Goal: Information Seeking & Learning: Learn about a topic

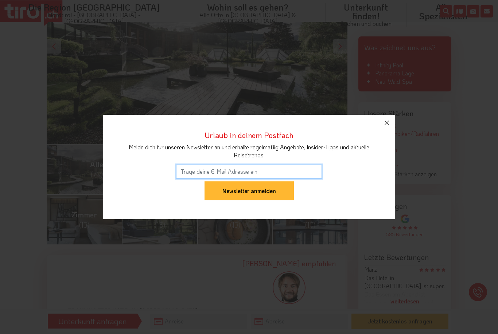
scroll to position [197, 0]
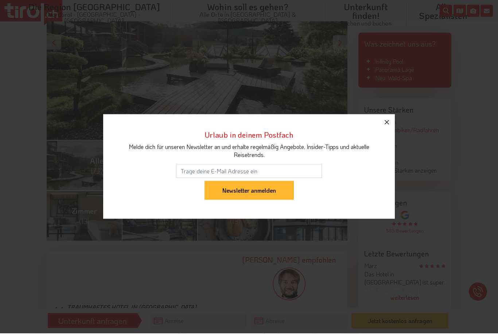
click at [389, 127] on icon "button" at bounding box center [386, 122] width 9 height 9
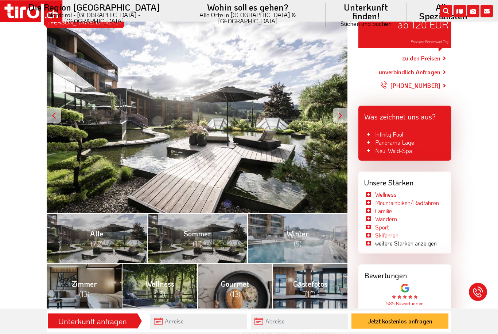
scroll to position [0, 0]
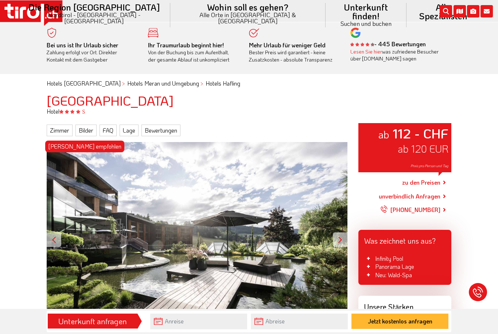
click at [441, 12] on icon "submit" at bounding box center [446, 11] width 12 height 12
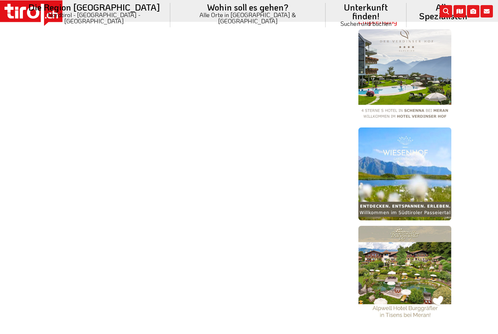
scroll to position [215, 0]
click at [433, 270] on img at bounding box center [404, 272] width 93 height 93
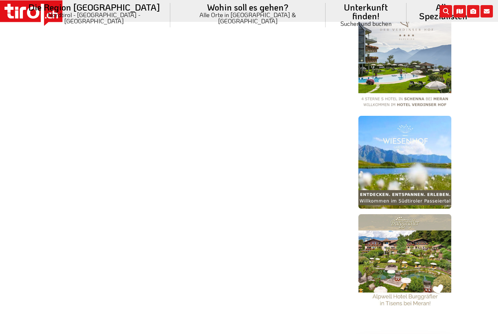
click at [423, 178] on img at bounding box center [404, 162] width 93 height 93
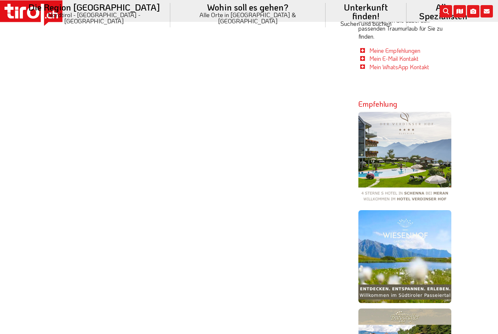
scroll to position [133, 0]
click at [424, 159] on img at bounding box center [404, 158] width 93 height 93
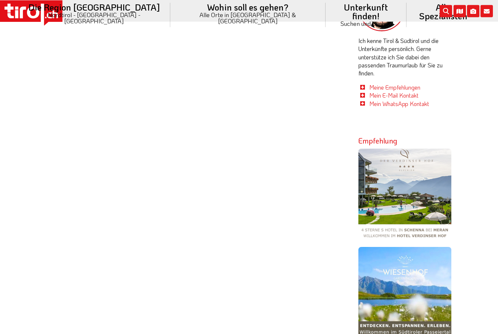
scroll to position [0, 0]
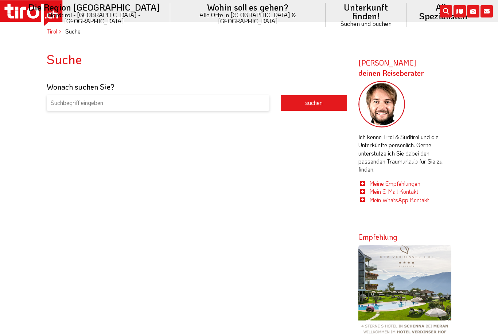
click at [65, 102] on input "search" at bounding box center [158, 103] width 223 height 16
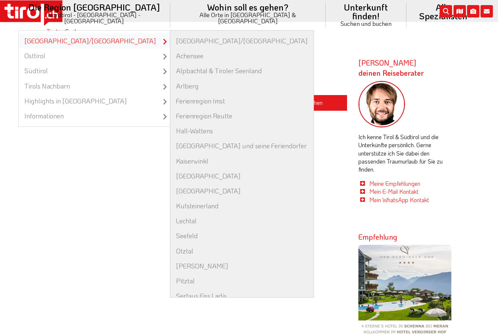
click at [88, 34] on link "[GEOGRAPHIC_DATA]/[GEOGRAPHIC_DATA]" at bounding box center [94, 41] width 151 height 15
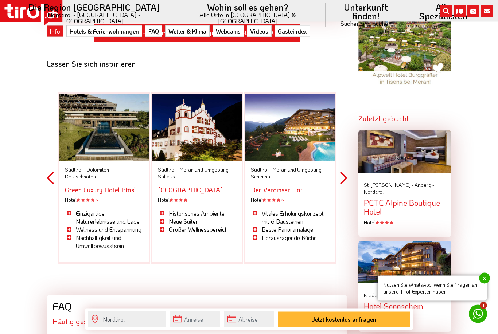
scroll to position [763, 0]
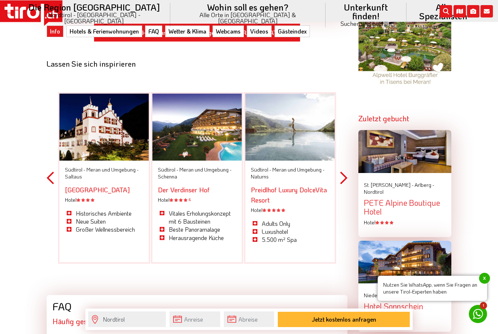
click at [304, 166] on span "Meran und Umgebung -" at bounding box center [298, 169] width 52 height 7
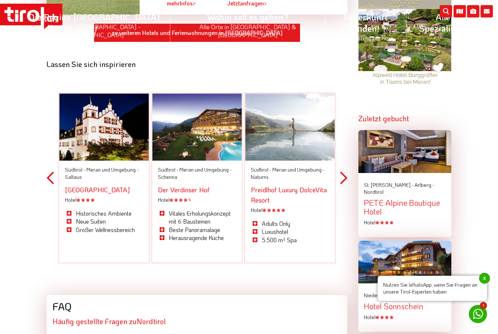
scroll to position [786, 0]
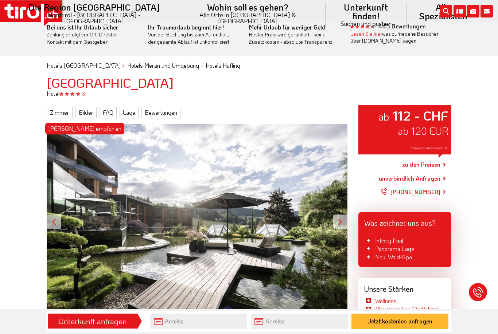
scroll to position [17, 0]
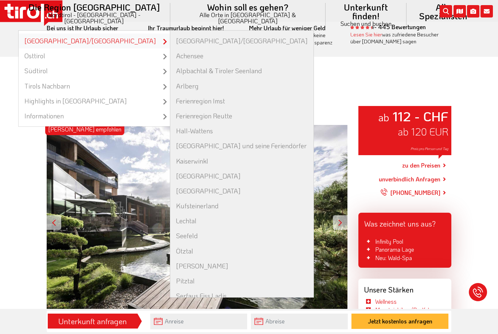
click at [89, 34] on link "[GEOGRAPHIC_DATA]/[GEOGRAPHIC_DATA]" at bounding box center [94, 41] width 151 height 15
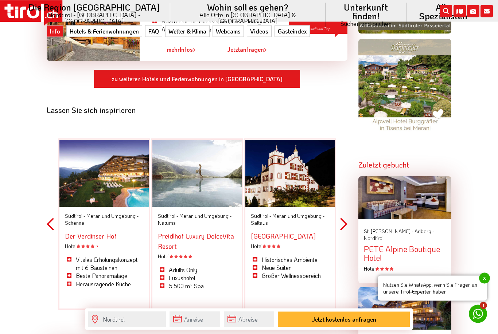
scroll to position [740, 0]
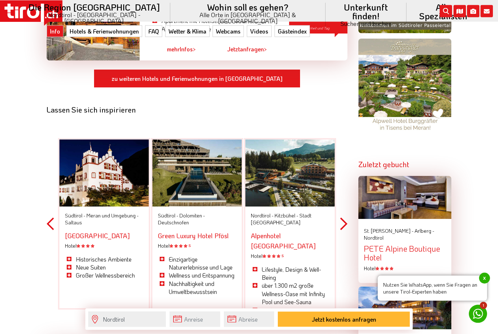
click at [347, 203] on button "Next" at bounding box center [343, 224] width 7 height 213
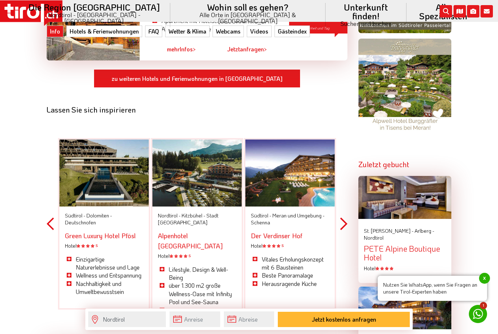
click at [346, 201] on button "Next" at bounding box center [343, 224] width 7 height 213
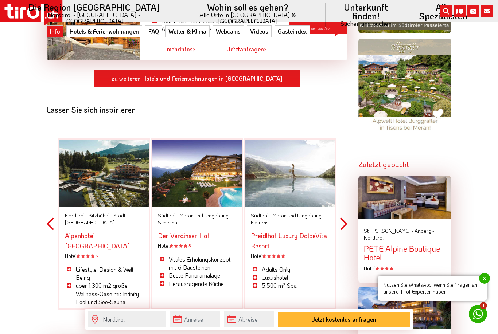
click at [346, 200] on button "Next" at bounding box center [343, 224] width 7 height 213
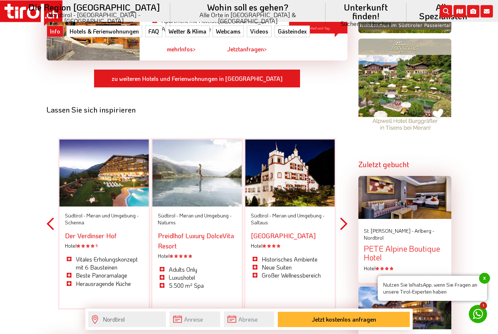
click at [346, 197] on button "Next" at bounding box center [343, 224] width 7 height 213
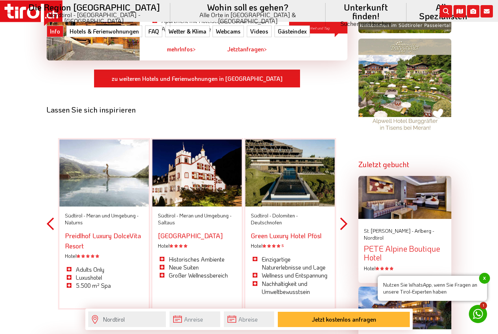
click at [285, 231] on link "Green Luxury Hotel Pfösl" at bounding box center [286, 235] width 71 height 9
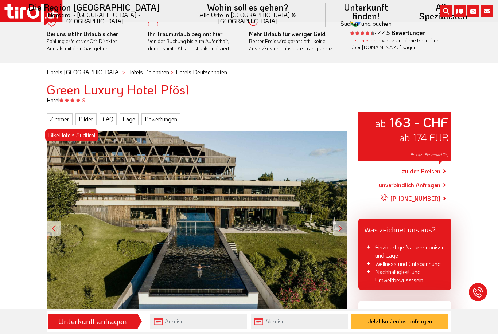
scroll to position [10, 0]
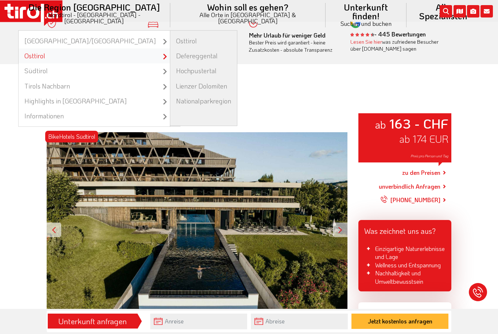
click at [83, 50] on link "Osttirol" at bounding box center [94, 55] width 151 height 15
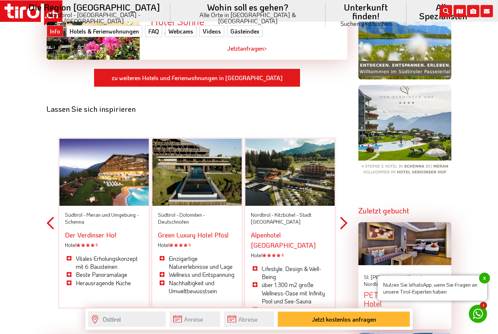
scroll to position [694, 0]
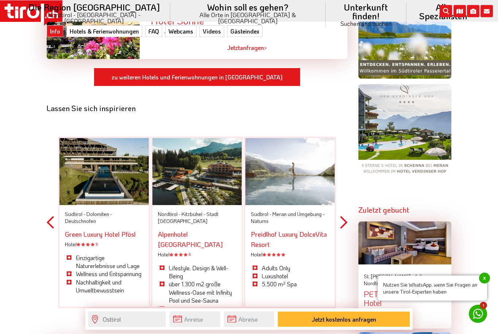
click at [346, 222] on button "Next" at bounding box center [343, 223] width 7 height 213
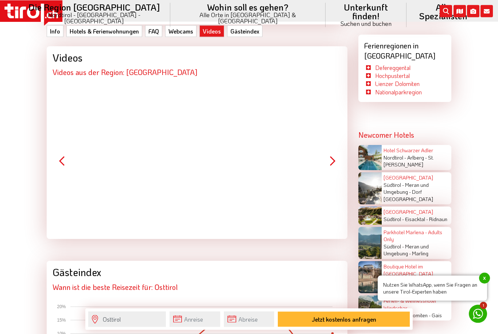
scroll to position [1357, 0]
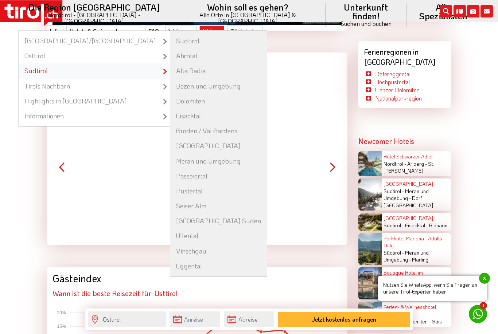
click at [80, 66] on link "Südtirol" at bounding box center [94, 70] width 151 height 15
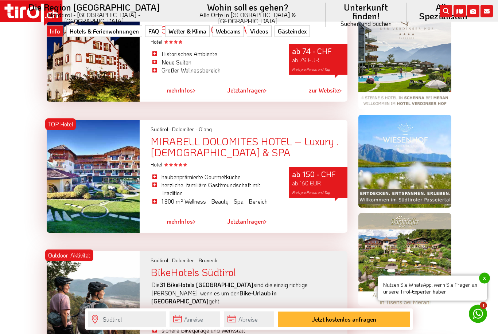
scroll to position [542, 0]
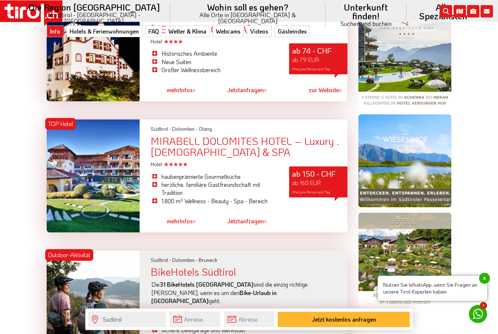
click at [234, 141] on div "MIRABELL DOLOMITES HOTEL – Luxury . [DEMOGRAPHIC_DATA] & SPA" at bounding box center [249, 147] width 197 height 23
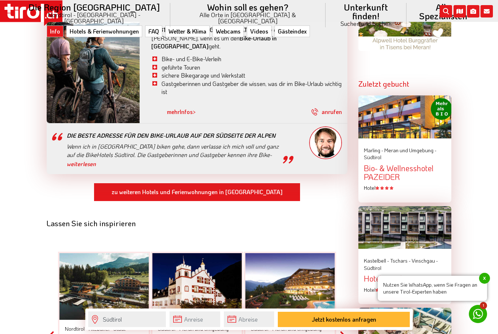
scroll to position [799, 0]
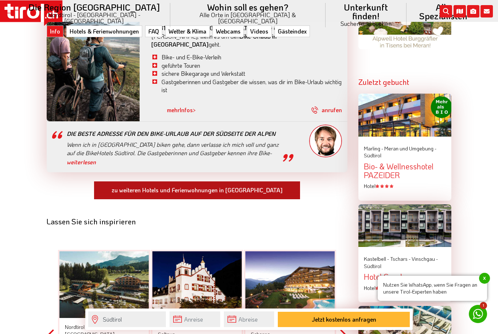
click at [134, 181] on link "zu weiteren Hotels und Ferienwohnungen in Südtirol" at bounding box center [197, 190] width 207 height 19
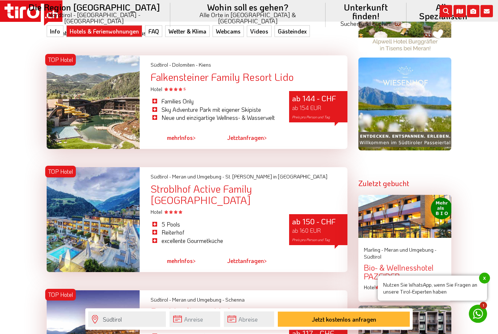
scroll to position [721, 0]
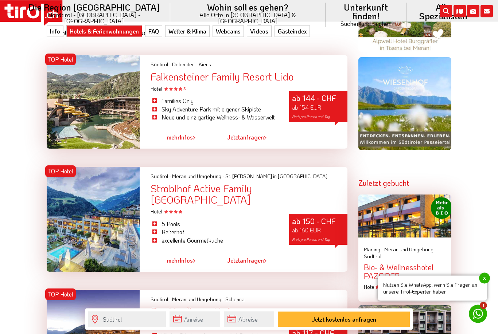
click at [69, 121] on div at bounding box center [93, 102] width 93 height 94
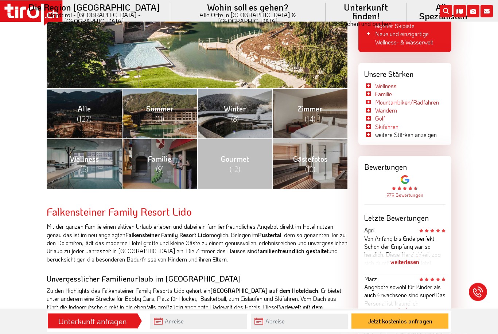
scroll to position [256, 0]
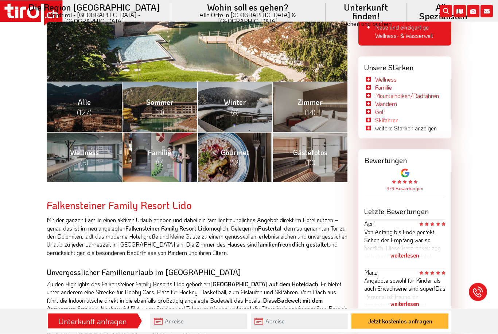
click at [153, 159] on link "Familie (9)" at bounding box center [159, 157] width 75 height 50
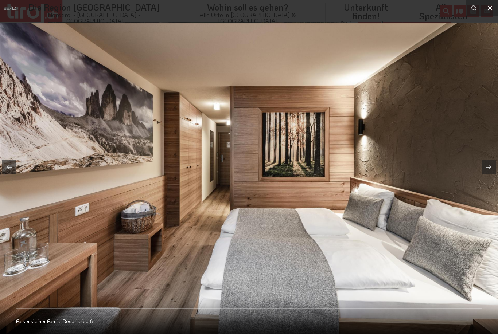
click at [488, 4] on icon at bounding box center [490, 8] width 9 height 9
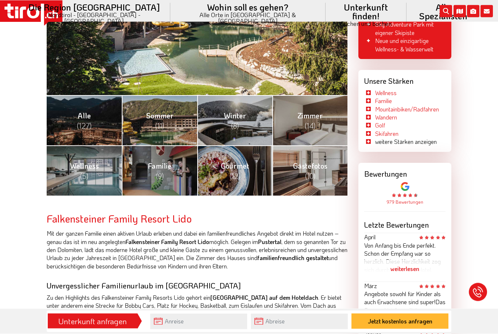
scroll to position [241, 0]
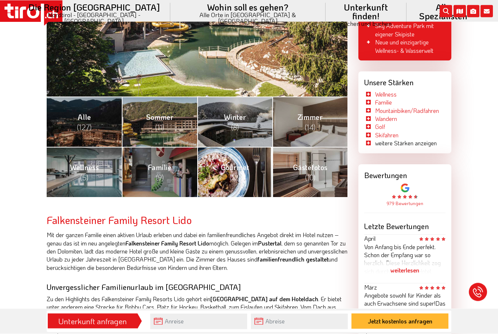
click at [238, 173] on span "(12)" at bounding box center [235, 177] width 11 height 9
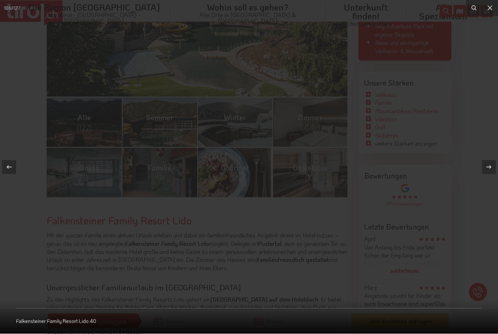
scroll to position [241, 0]
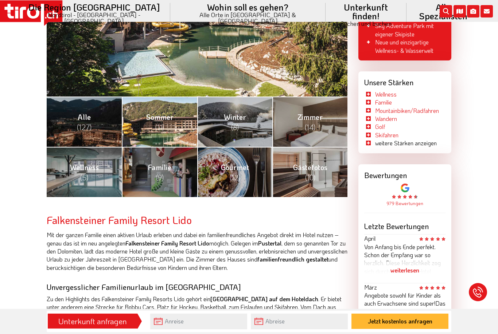
click at [170, 122] on link "[PERSON_NAME] (11)" at bounding box center [159, 122] width 75 height 50
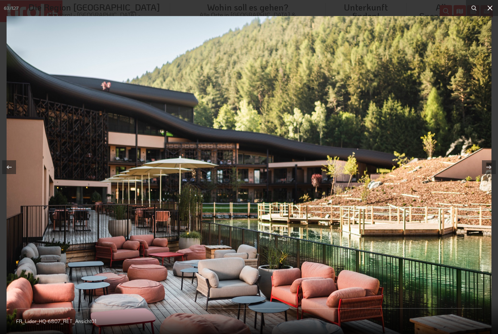
click at [489, 4] on icon at bounding box center [490, 8] width 9 height 9
